Goal: Task Accomplishment & Management: Book appointment/travel/reservation

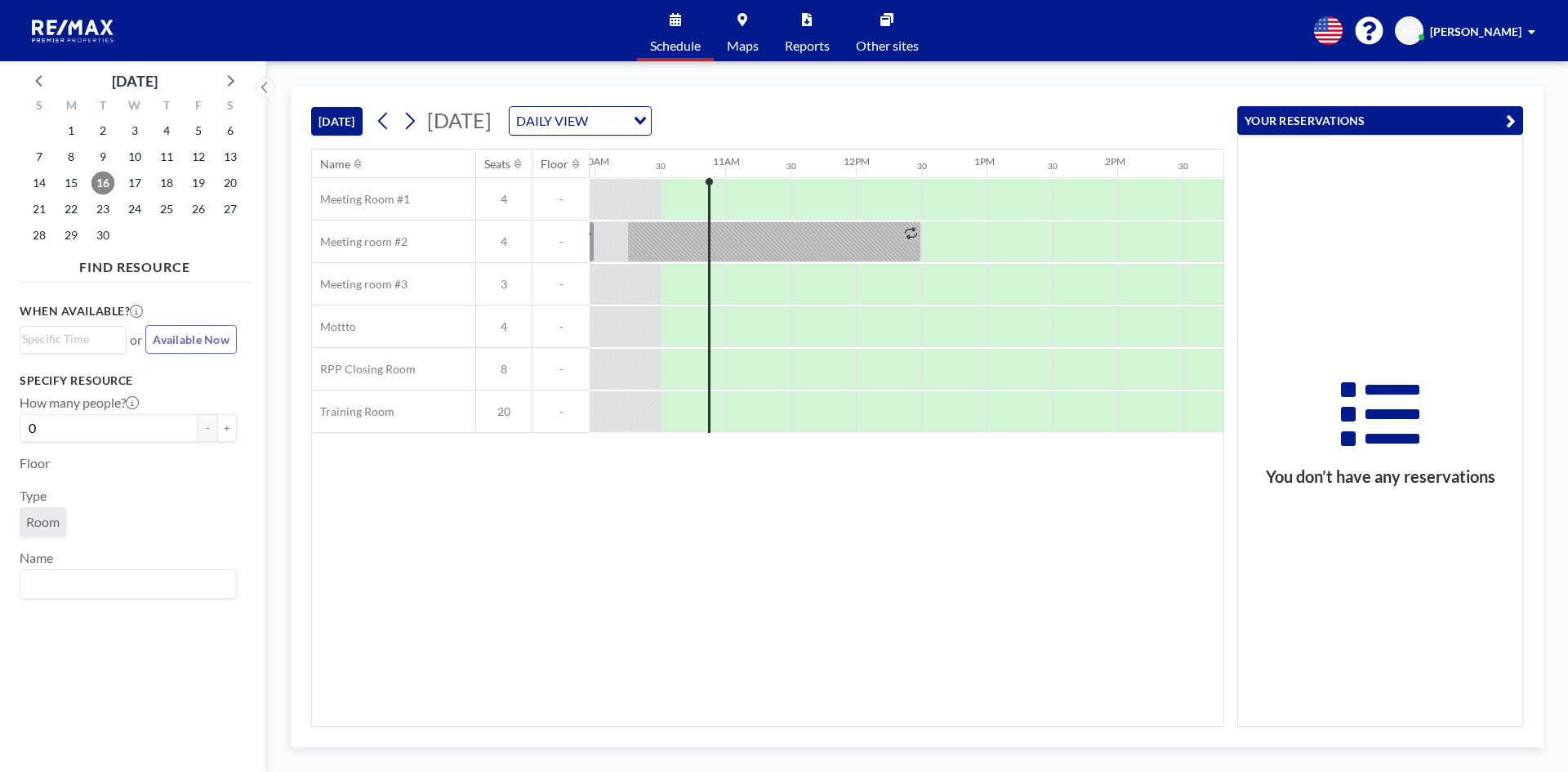
scroll to position [0, 1307]
click at [102, 180] on span "16" at bounding box center [103, 183] width 23 height 23
click at [744, 365] on div at bounding box center [753, 369] width 65 height 41
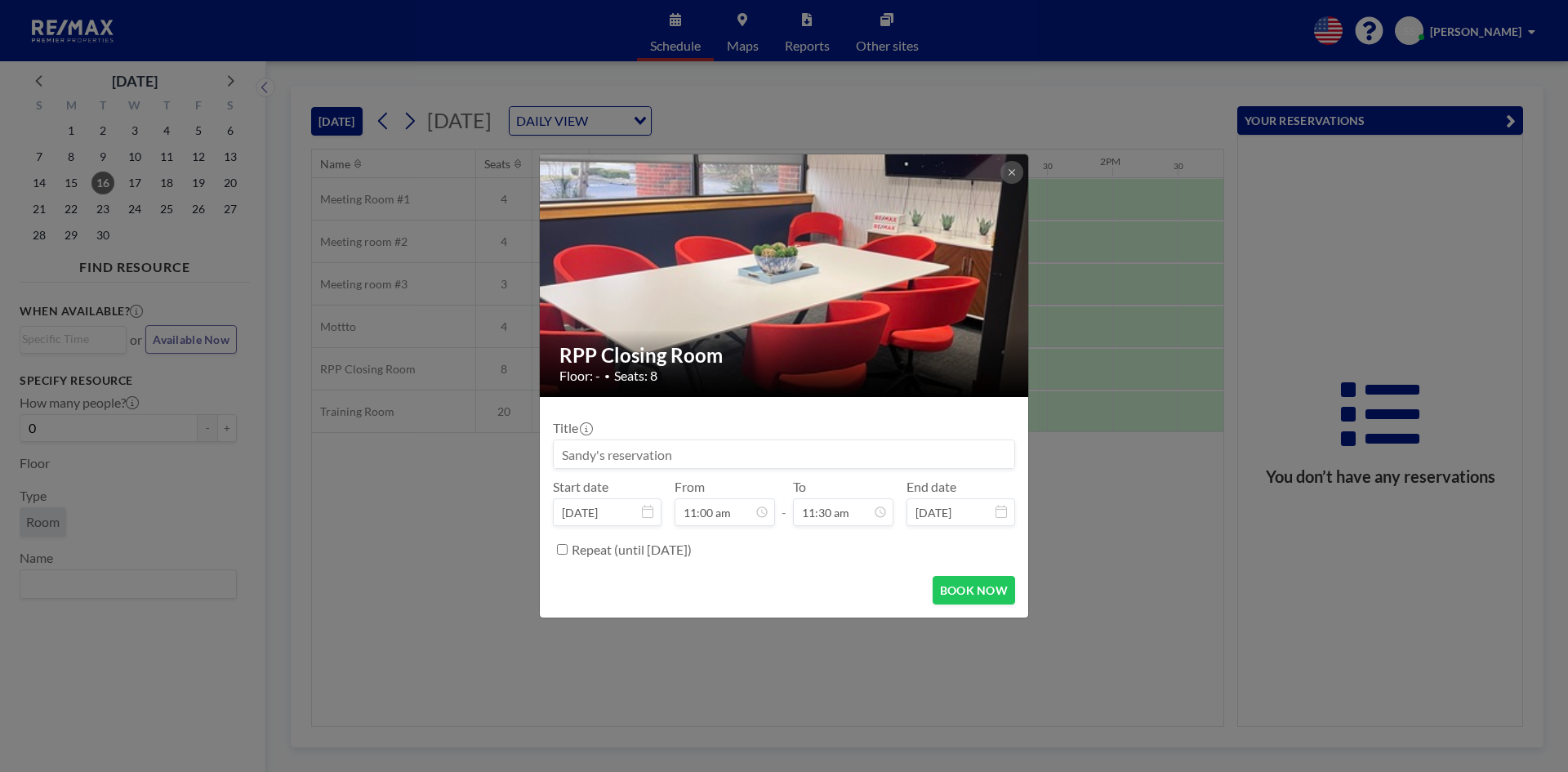
click at [375, 461] on div "RPP Closing Room Floor: - • Seats: 8 Title Start date [DATE] From 11:00 am - To…" at bounding box center [784, 386] width 1568 height 772
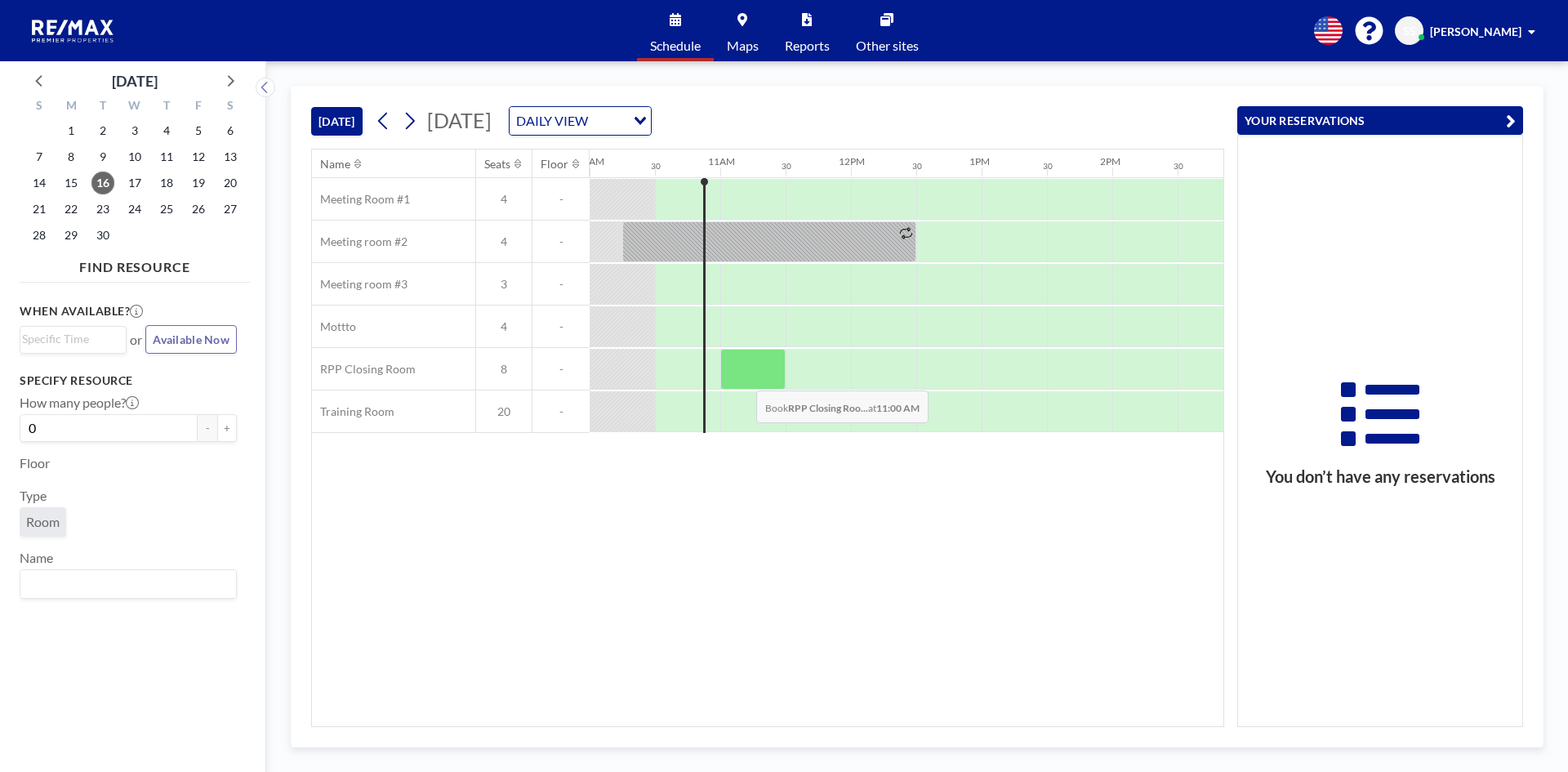
click at [743, 378] on div at bounding box center [753, 369] width 65 height 41
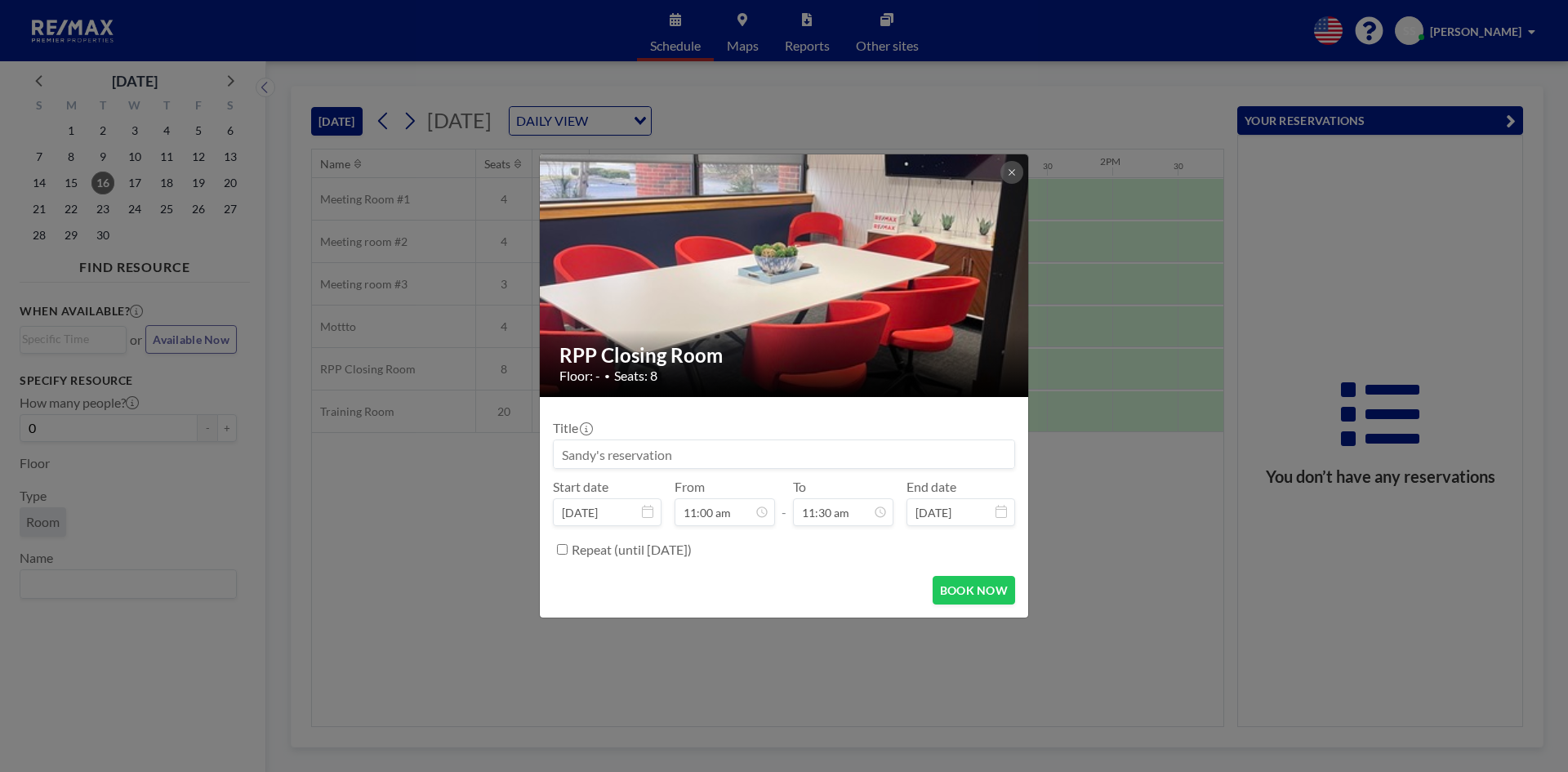
drag, startPoint x: 677, startPoint y: 453, endPoint x: 552, endPoint y: 450, distance: 125.0
click at [552, 450] on form "Title Start date [DATE] From 11:00 am - To 11:30 am End date [DATE] Repeat (unt…" at bounding box center [784, 508] width 488 height 221
click at [679, 456] on input at bounding box center [784, 453] width 461 height 28
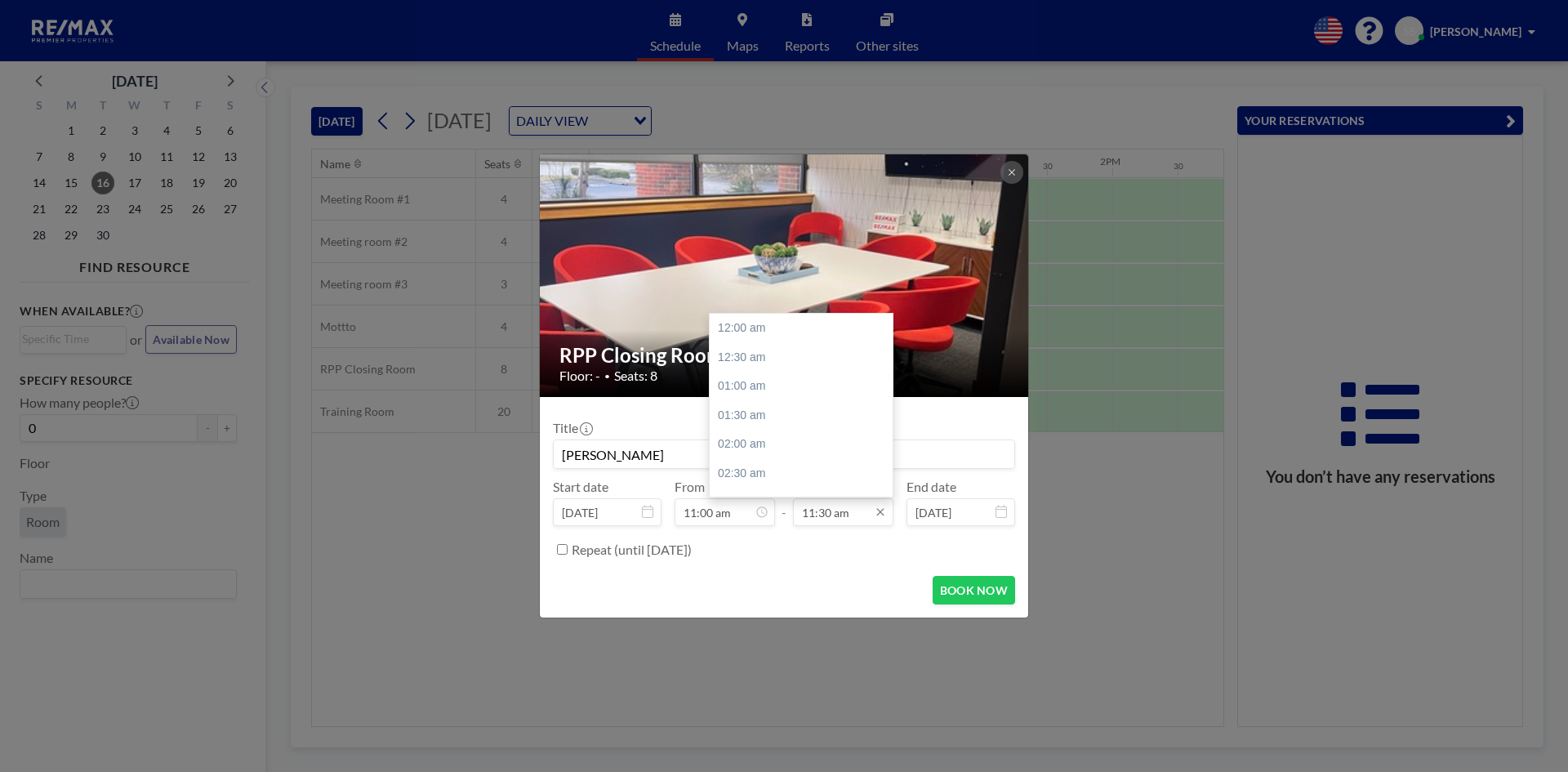
scroll to position [669, 0]
type input "[PERSON_NAME]"
click at [767, 364] on div "12:00 pm" at bounding box center [805, 356] width 191 height 29
type input "12:00 pm"
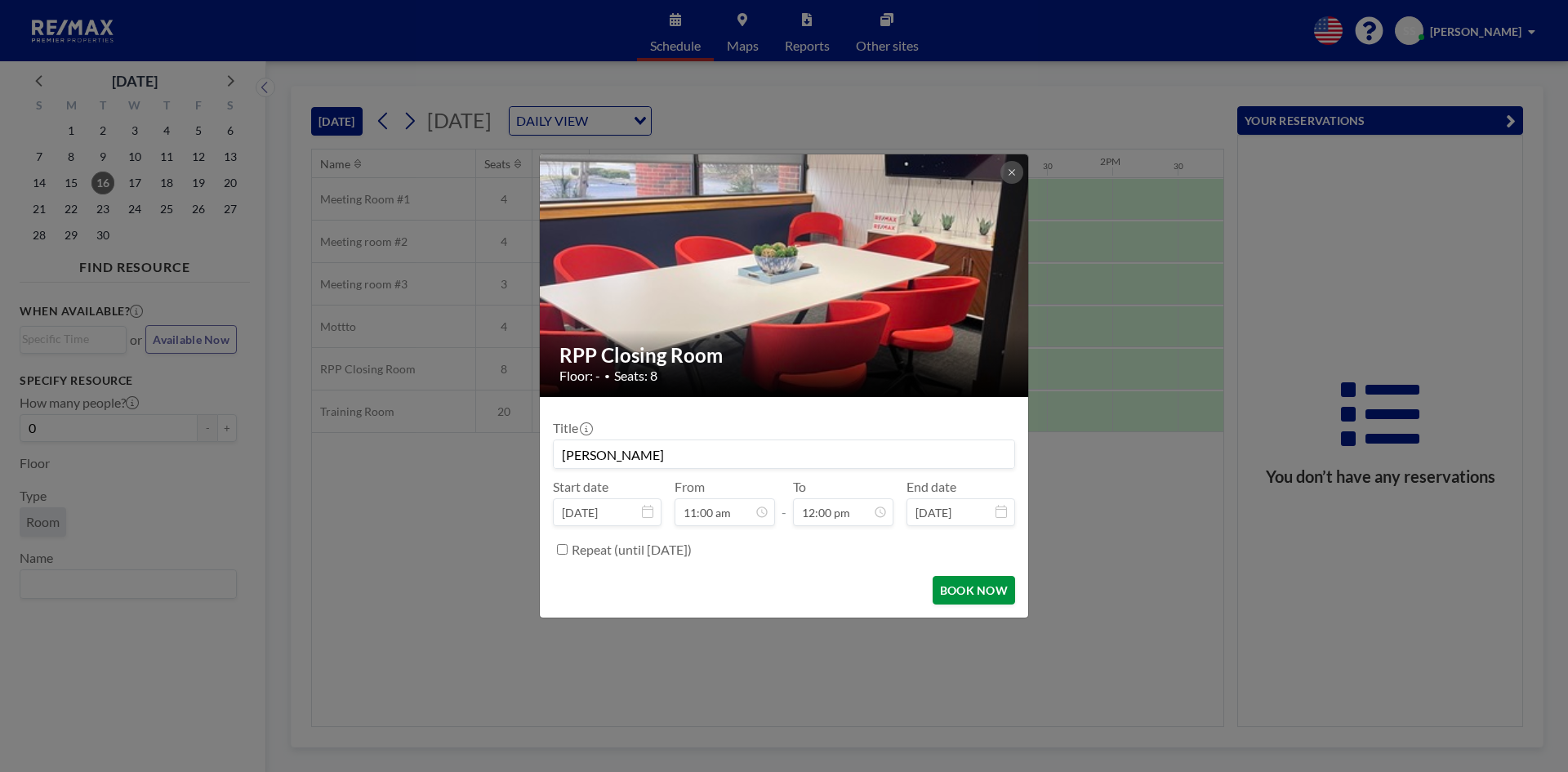
click at [998, 588] on button "BOOK NOW" at bounding box center [973, 590] width 82 height 29
